Goal: Task Accomplishment & Management: Use online tool/utility

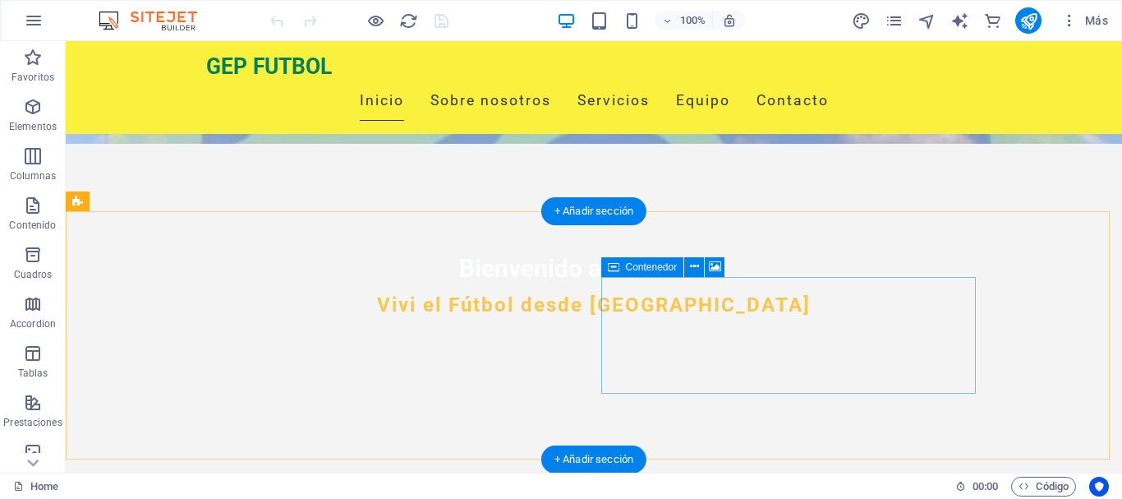
scroll to position [164, 0]
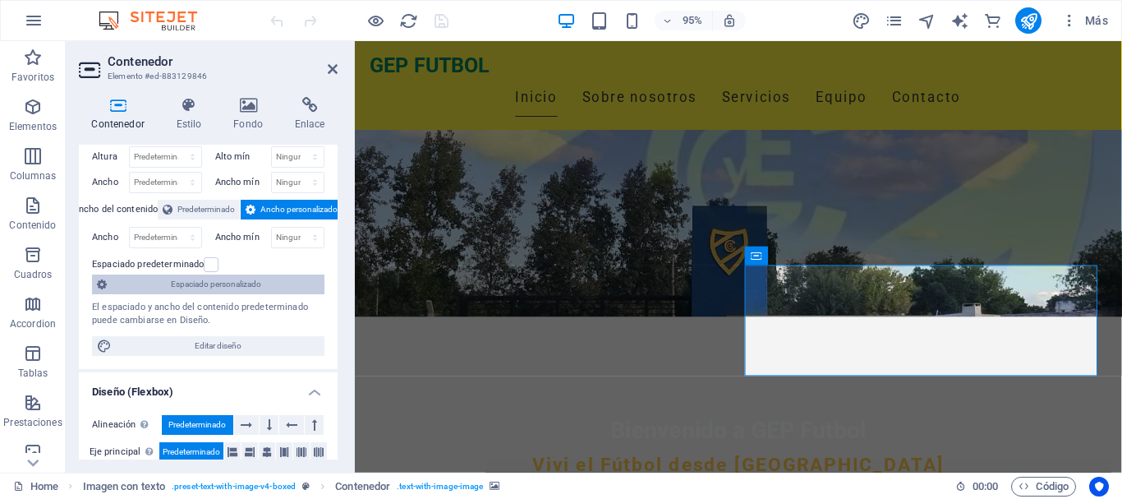
scroll to position [0, 0]
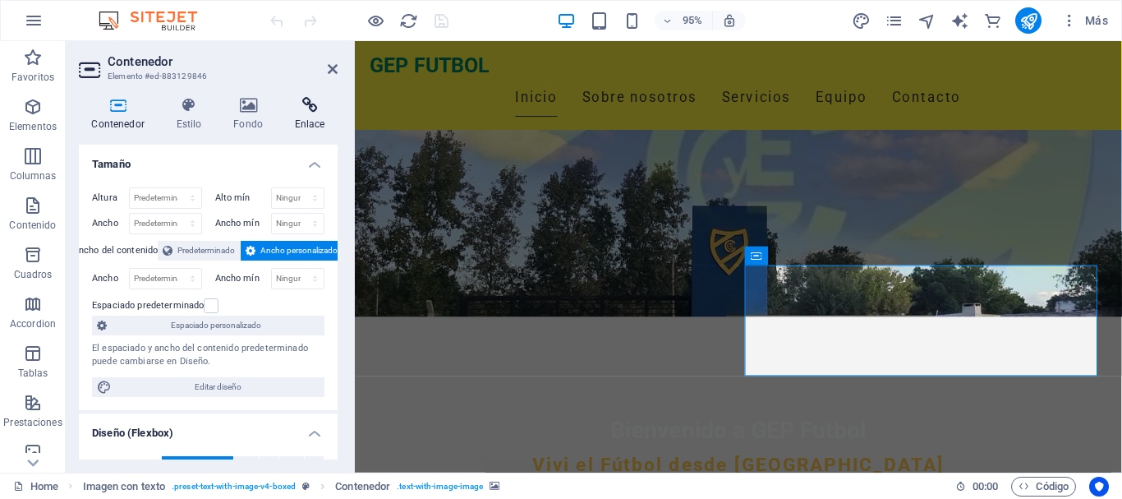
click at [294, 106] on icon at bounding box center [310, 105] width 56 height 16
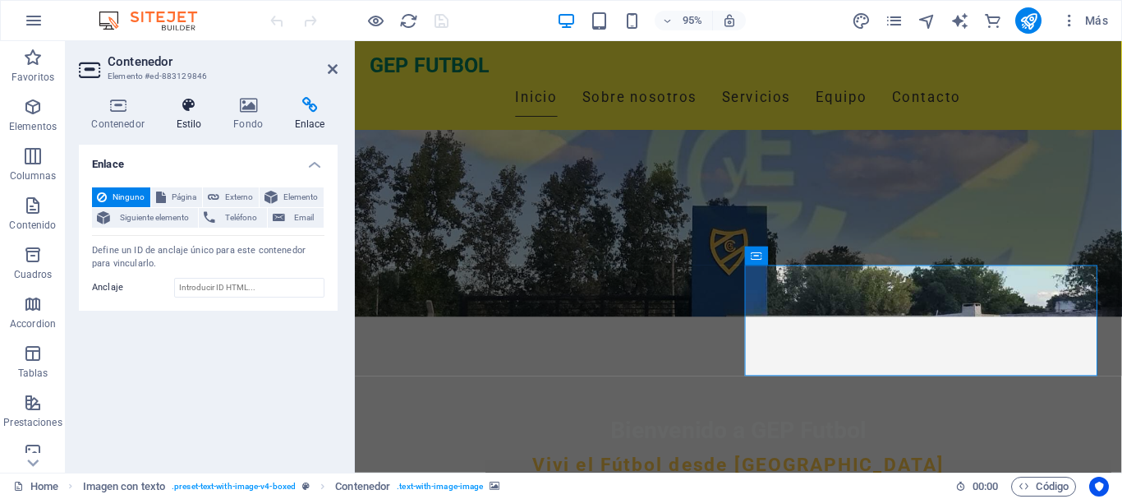
click at [194, 111] on icon at bounding box center [188, 105] width 51 height 16
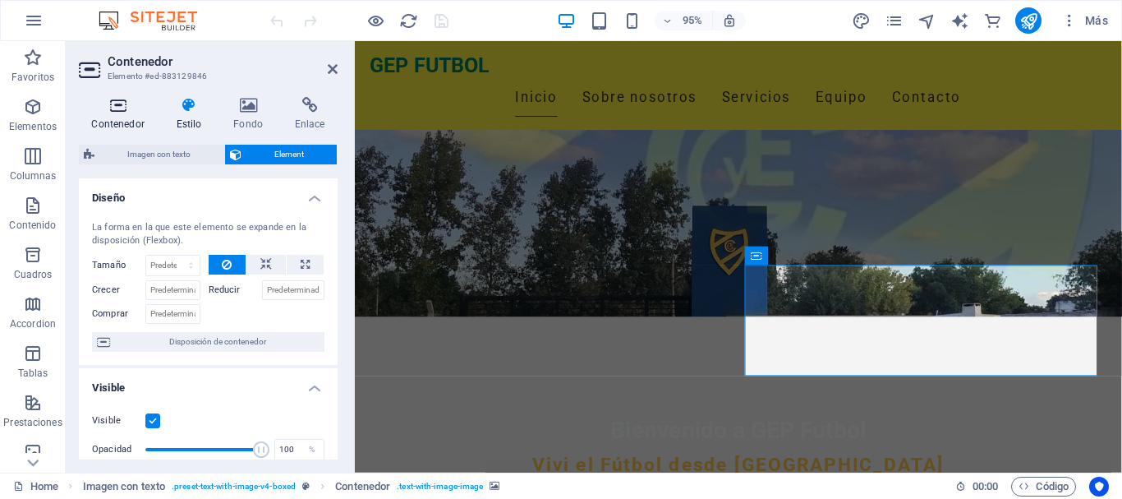
click at [108, 117] on h4 "Contenedor" at bounding box center [121, 114] width 85 height 35
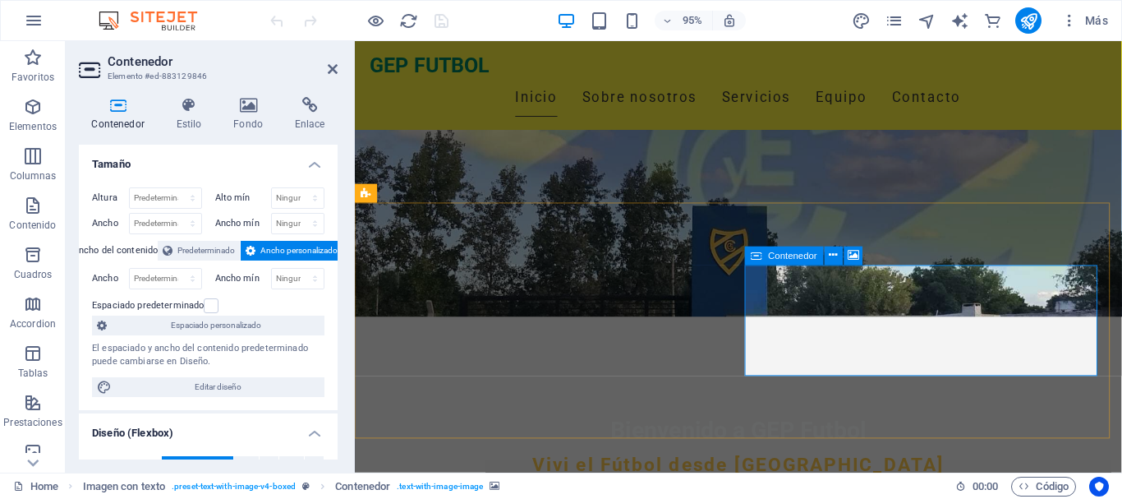
click at [832, 257] on icon at bounding box center [834, 255] width 8 height 16
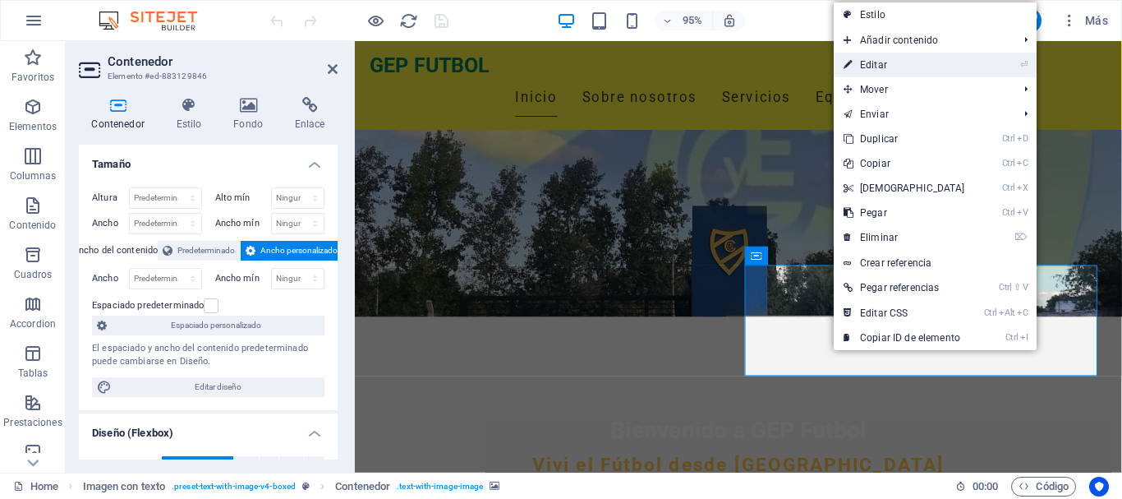
click at [909, 65] on link "⏎ Editar" at bounding box center [904, 65] width 141 height 25
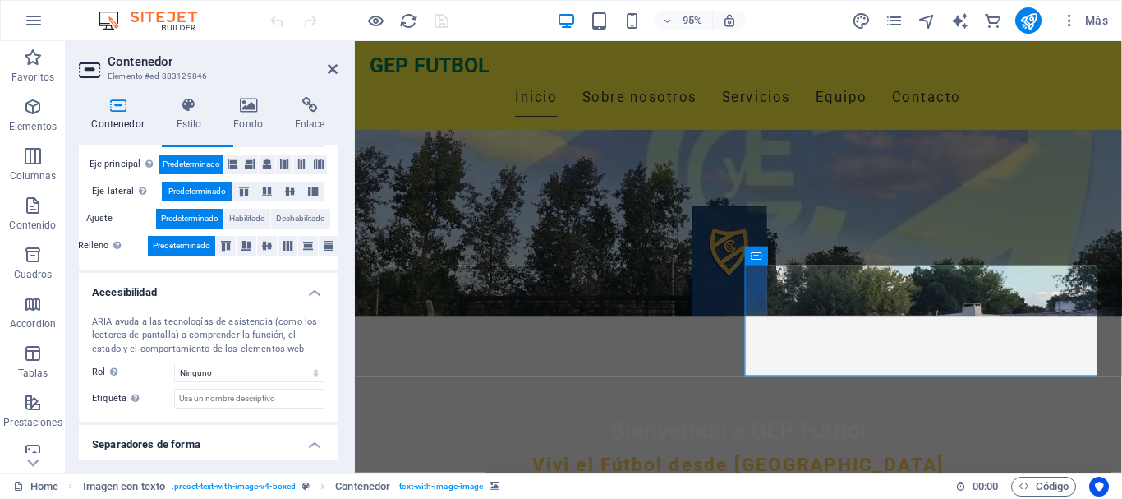
scroll to position [370, 0]
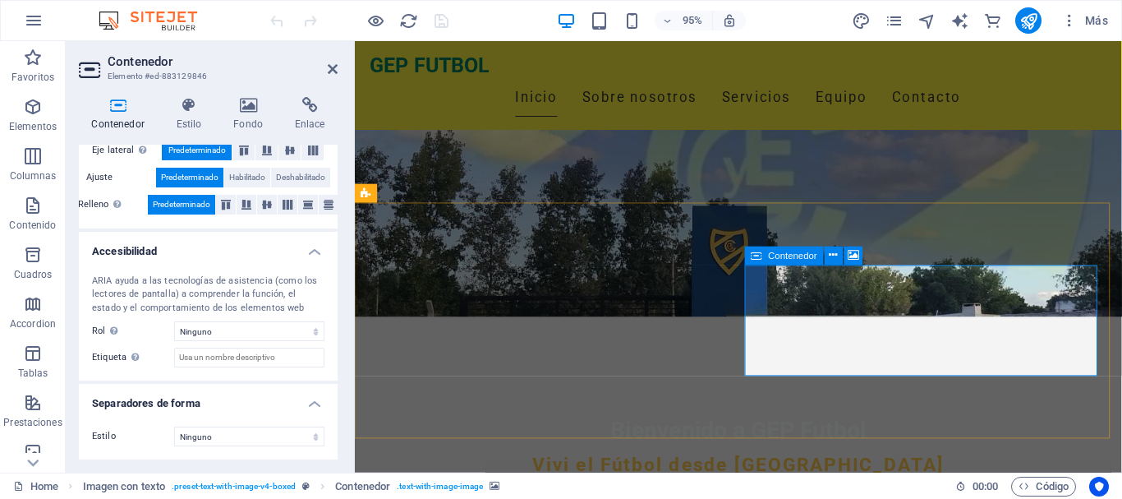
click at [333, 71] on icon at bounding box center [333, 68] width 10 height 13
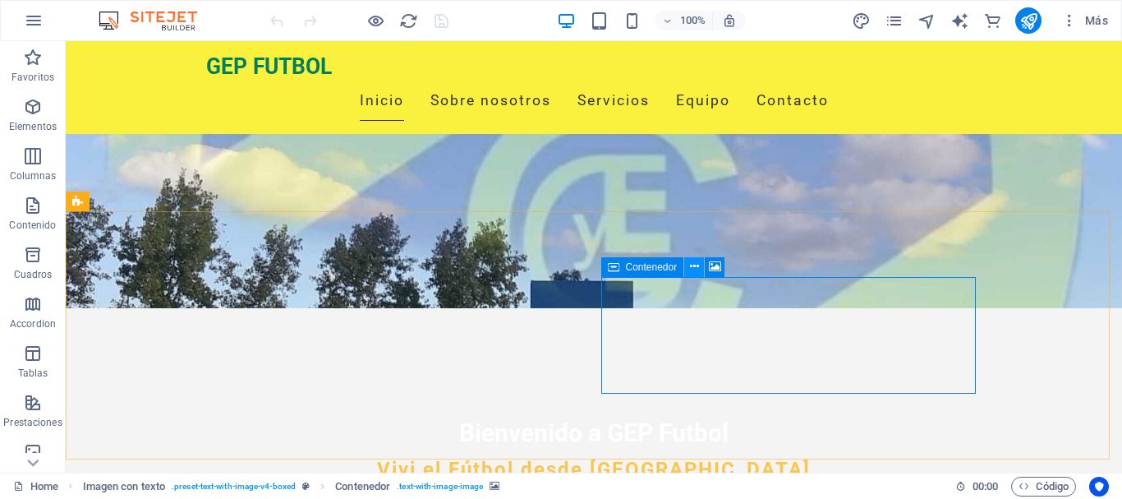
click at [695, 264] on icon at bounding box center [694, 266] width 9 height 17
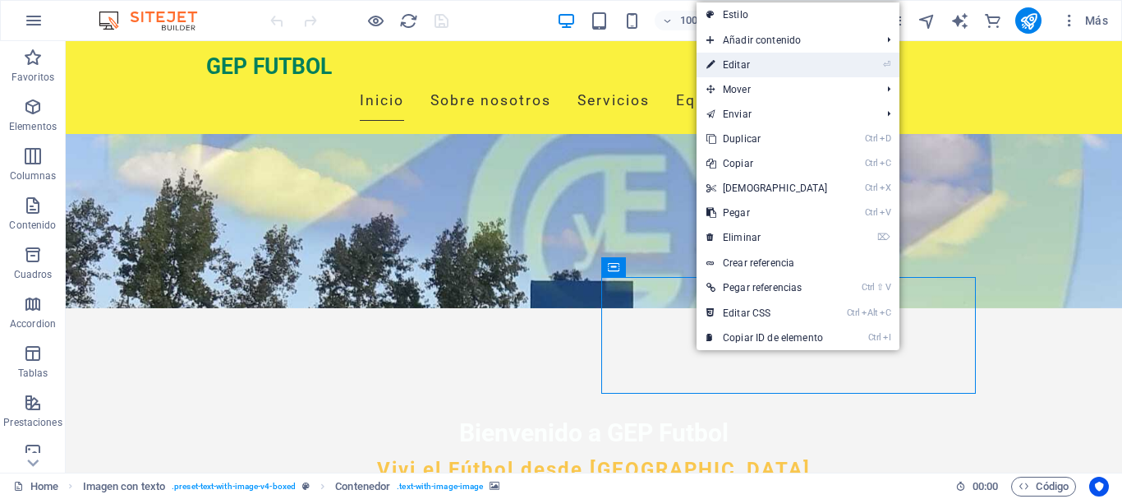
click at [760, 60] on link "⏎ Editar" at bounding box center [767, 65] width 141 height 25
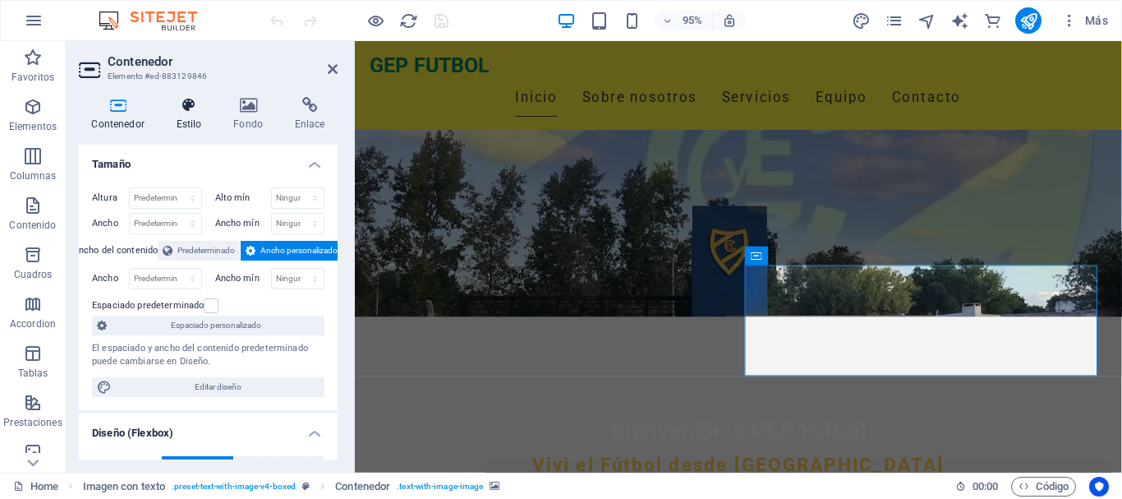
click at [186, 100] on icon at bounding box center [188, 105] width 51 height 16
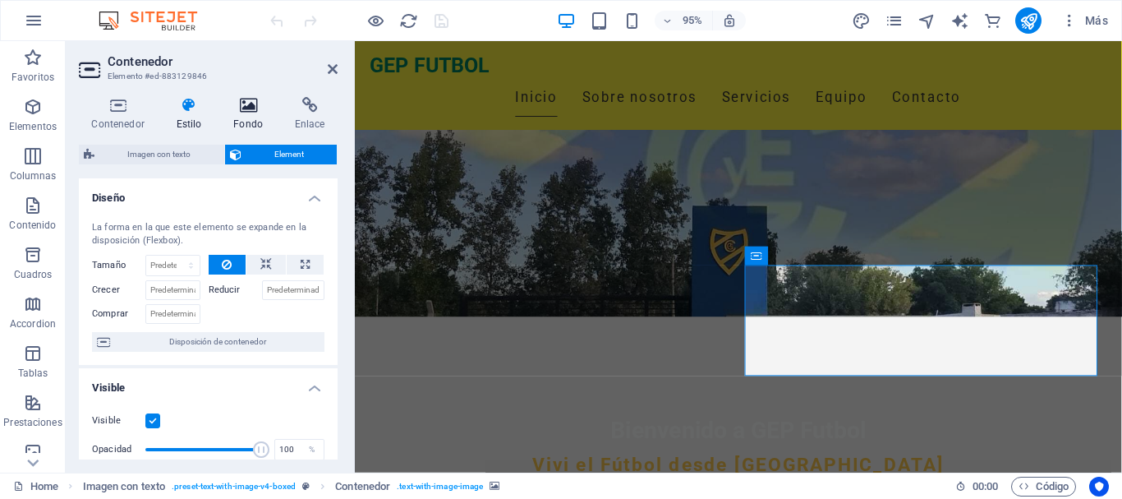
click at [223, 100] on icon at bounding box center [248, 105] width 55 height 16
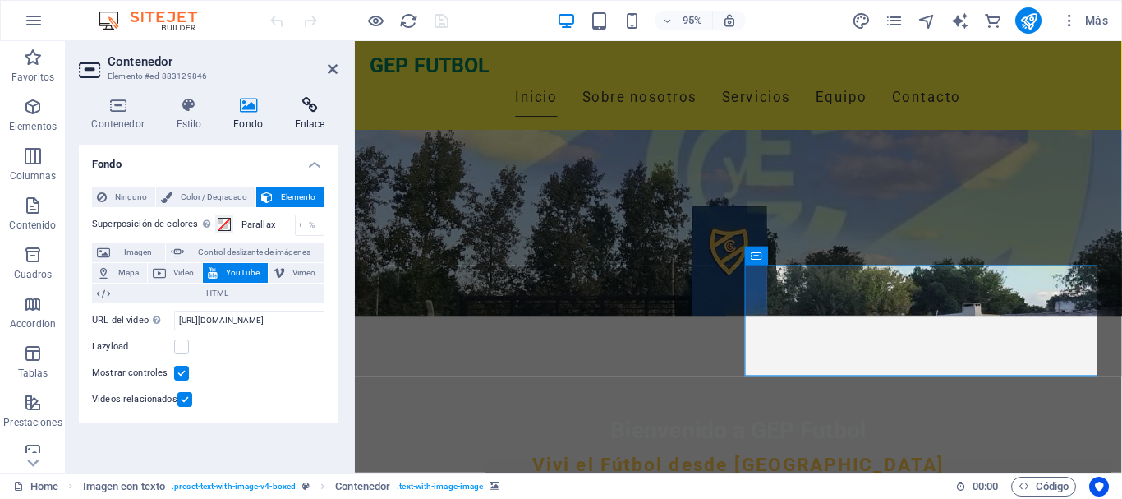
click at [289, 102] on icon at bounding box center [310, 105] width 56 height 16
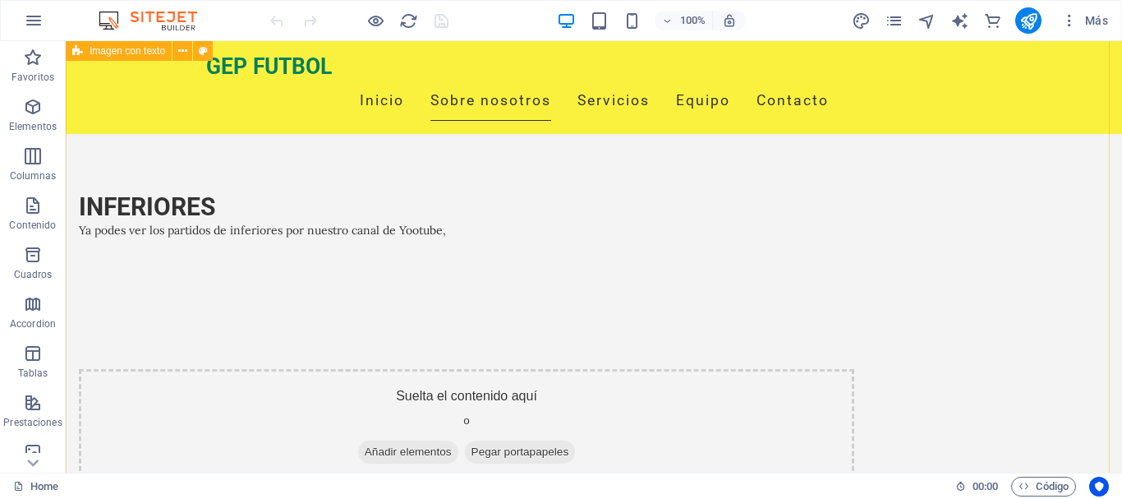
scroll to position [575, 0]
